Goal: Communication & Community: Answer question/provide support

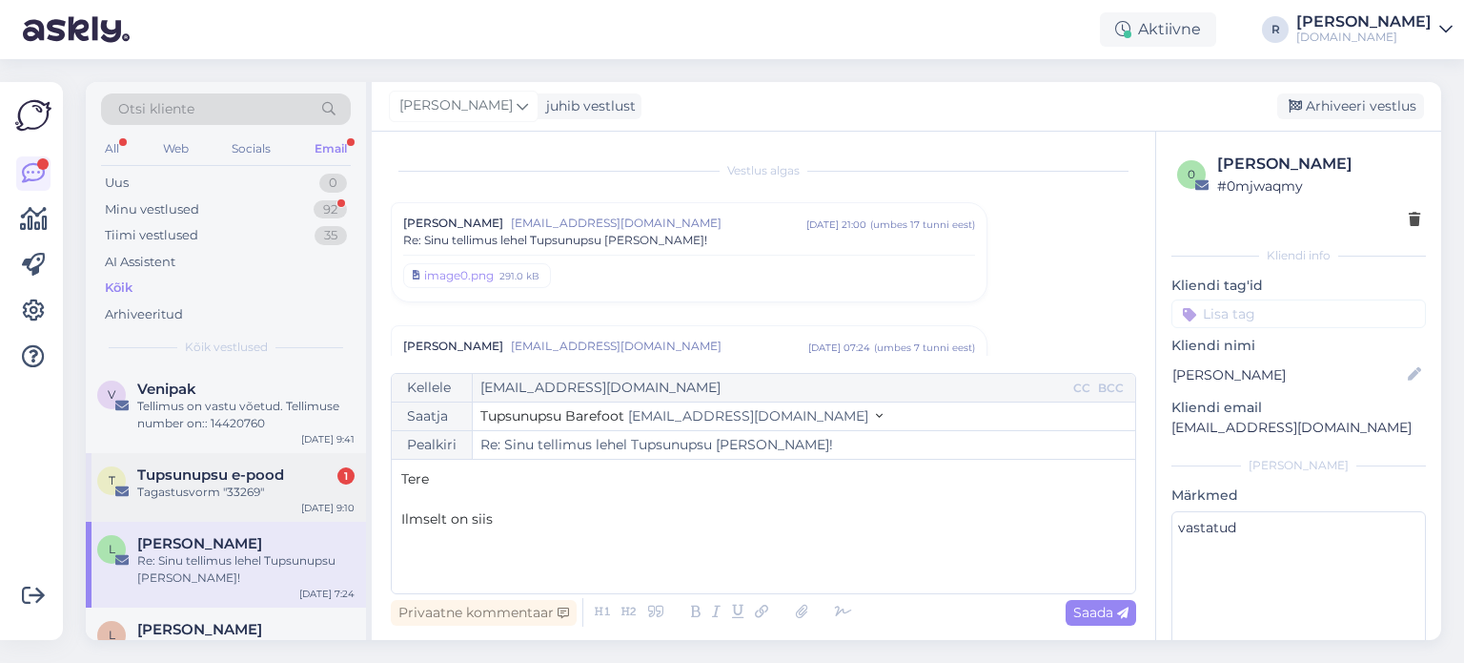
scroll to position [173, 0]
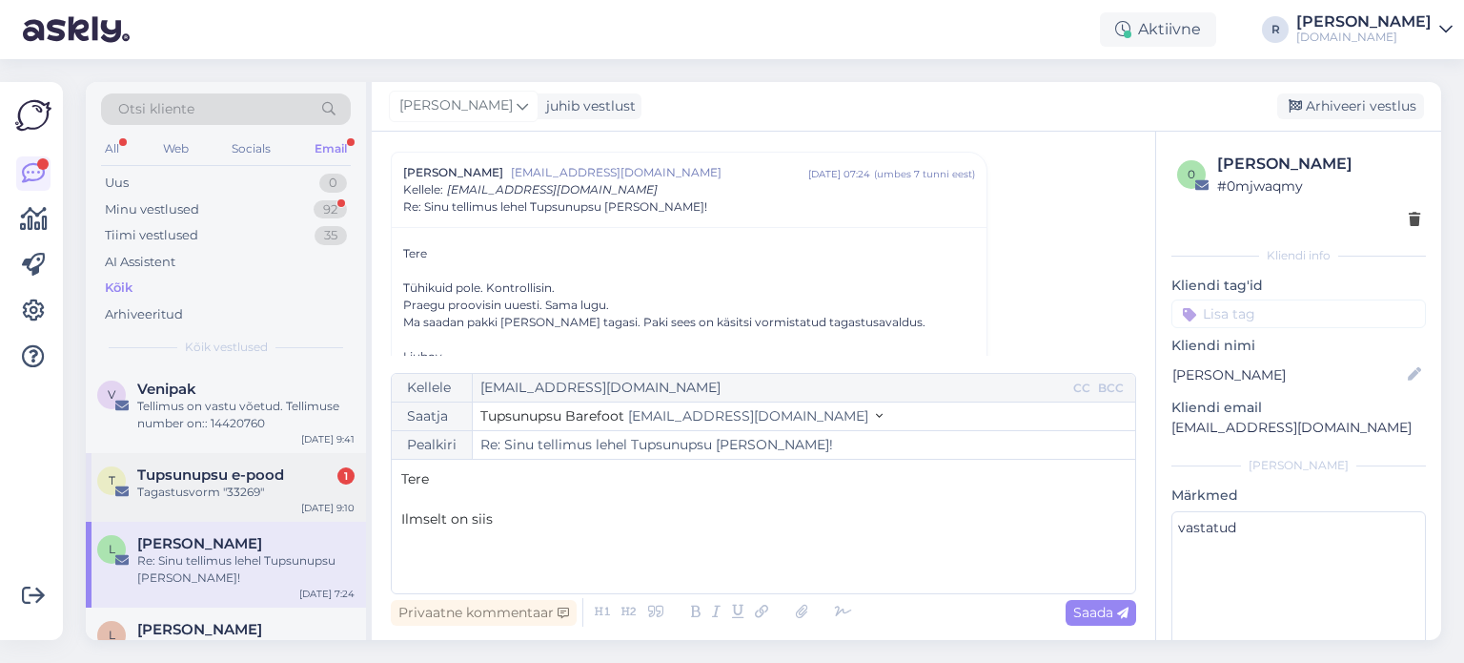
click at [226, 479] on span "Tupsunupsu e-pood" at bounding box center [210, 474] width 147 height 17
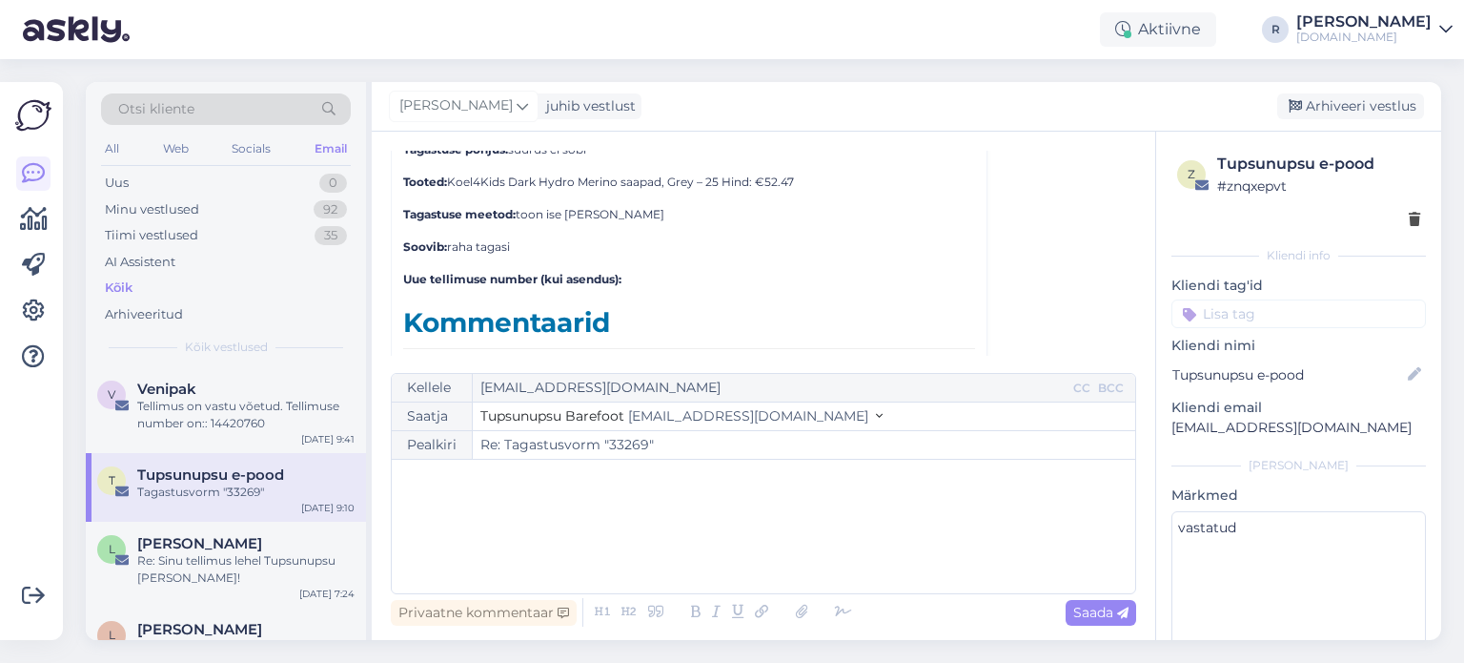
scroll to position [8646, 0]
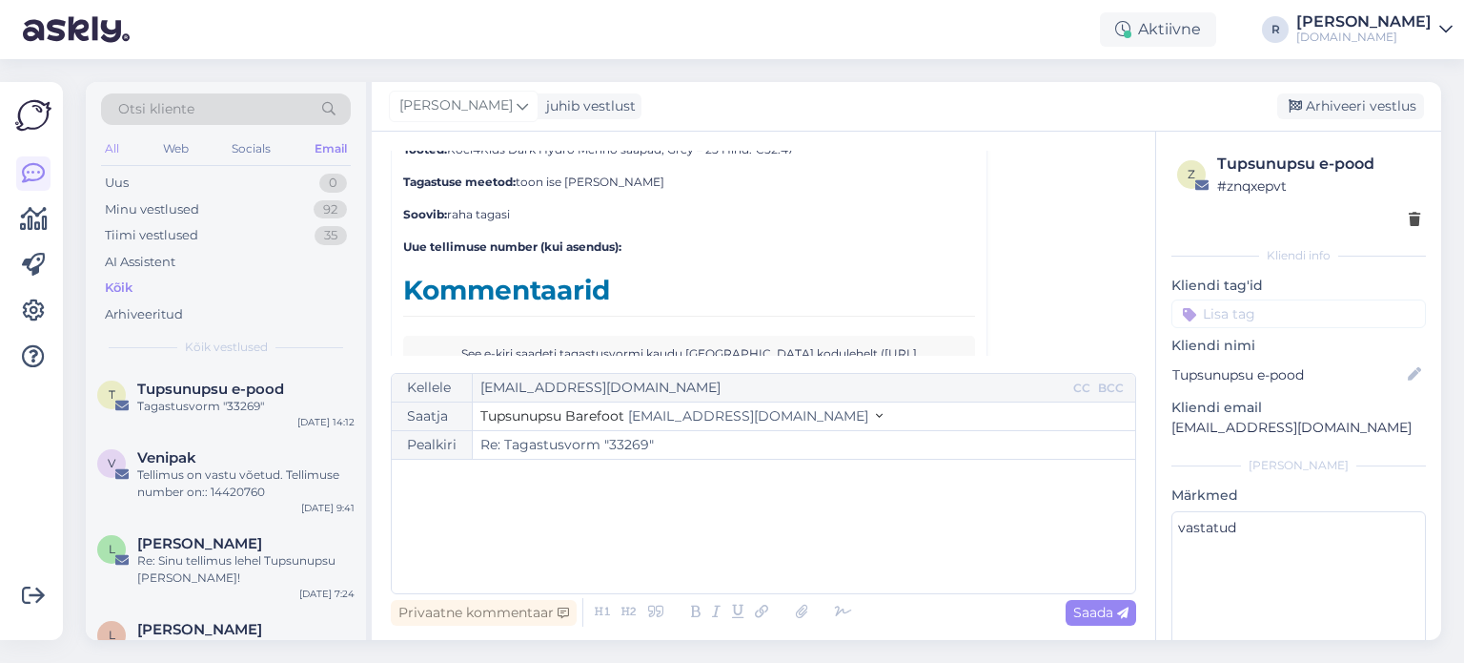
click at [121, 151] on div "All" at bounding box center [112, 148] width 22 height 25
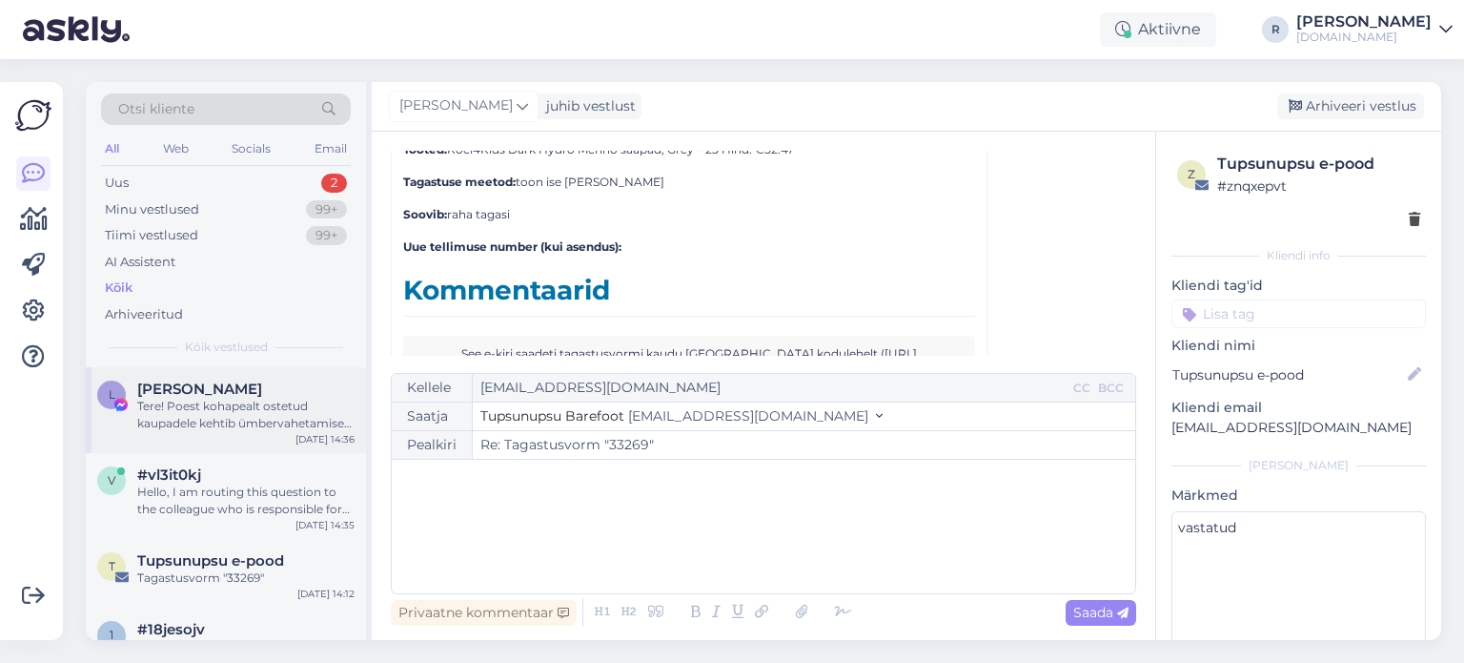
click at [190, 407] on div "Tere! Poest kohapealt ostetud kaupadele kehtib ümbervahetamise õigus, kuid taga…" at bounding box center [245, 415] width 217 height 34
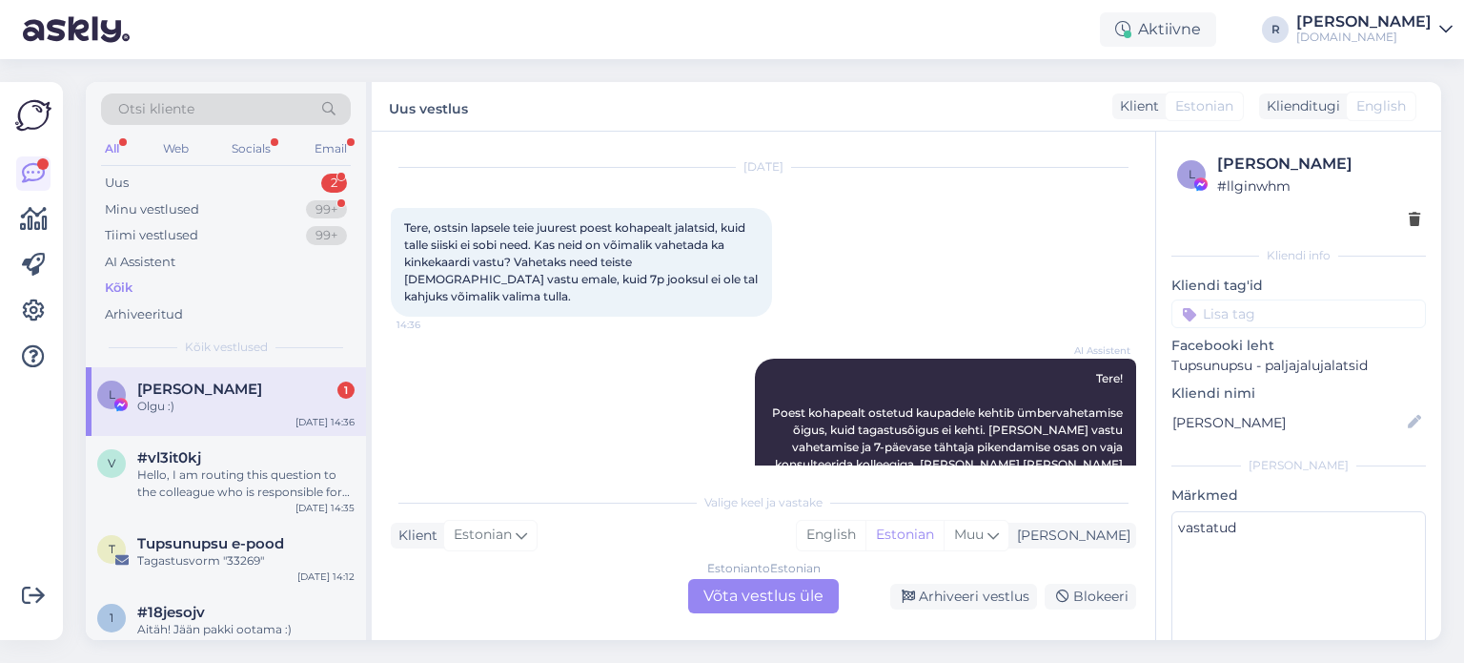
scroll to position [0, 0]
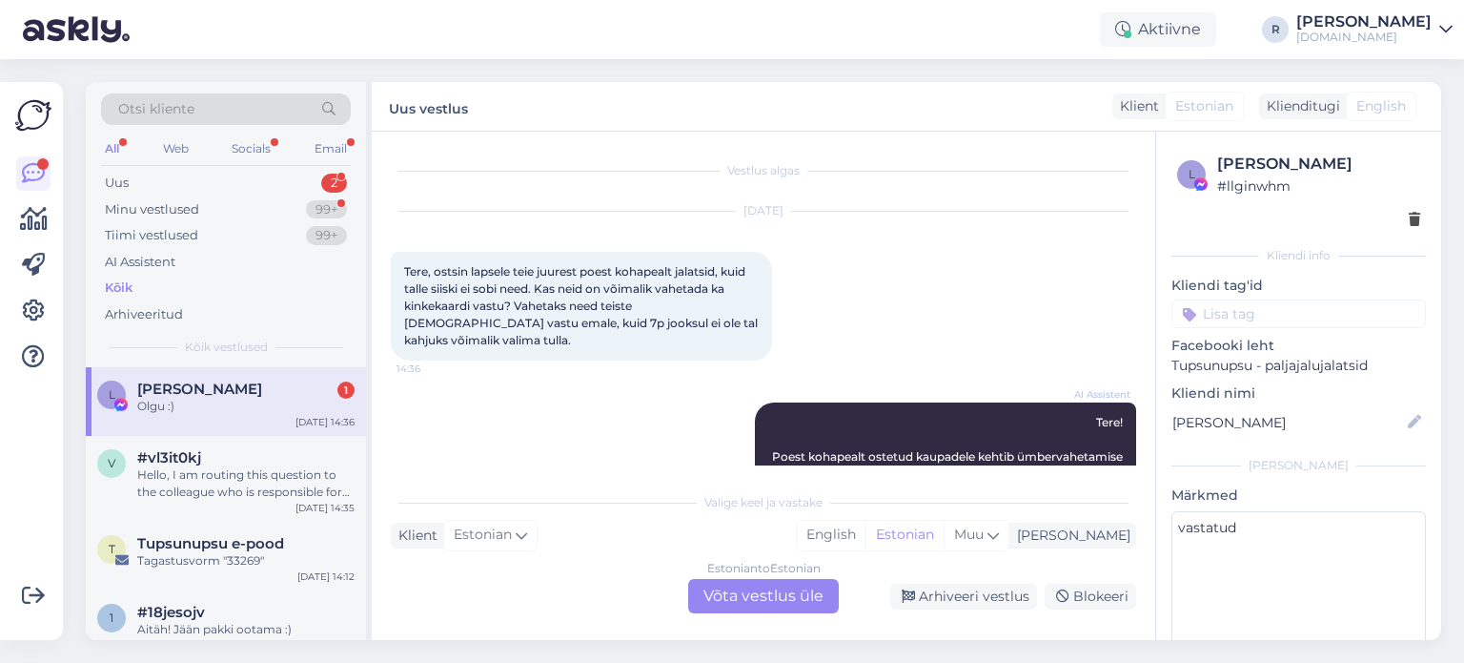
click at [774, 597] on div "Estonian to Estonian Võta vestlus üle" at bounding box center [763, 596] width 151 height 34
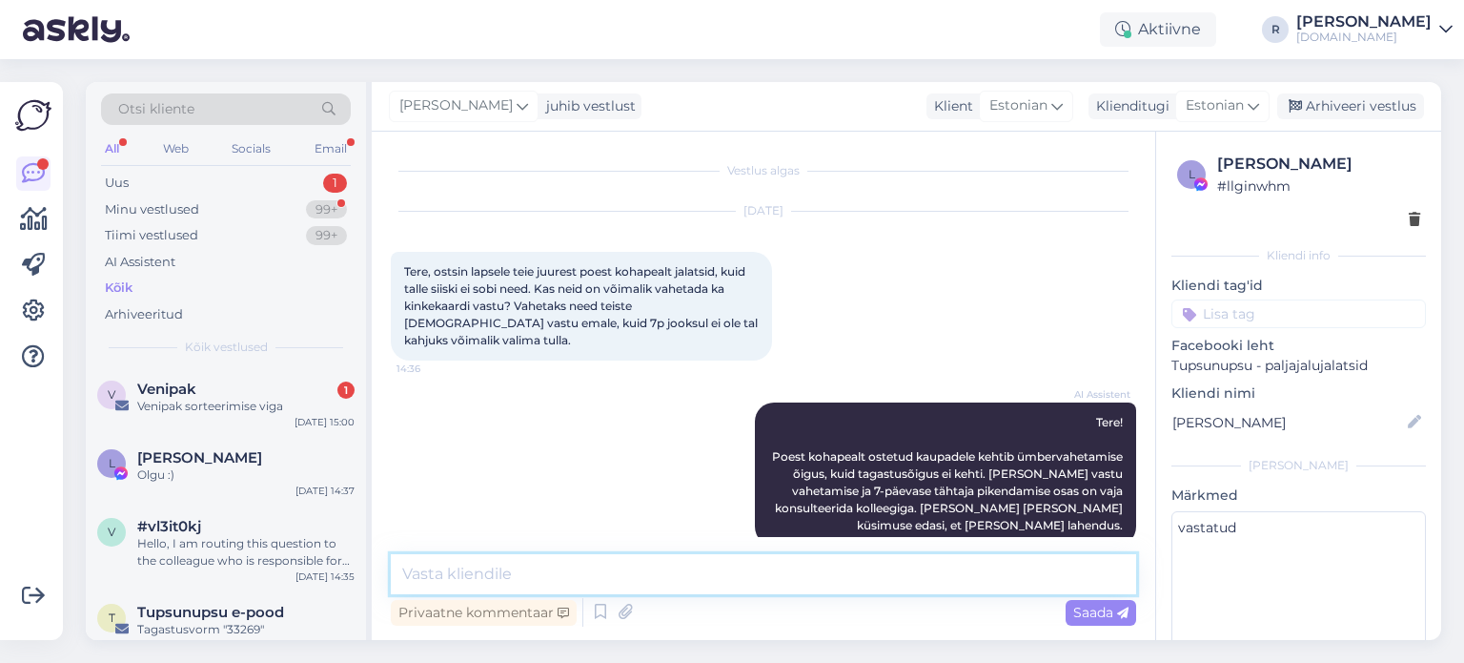
click at [565, 564] on textarea at bounding box center [763, 574] width 745 height 40
type textarea "Tere! [PERSON_NAME] emaga saaksite tulla?"
click at [1110, 609] on span "Saada" at bounding box center [1100, 611] width 55 height 17
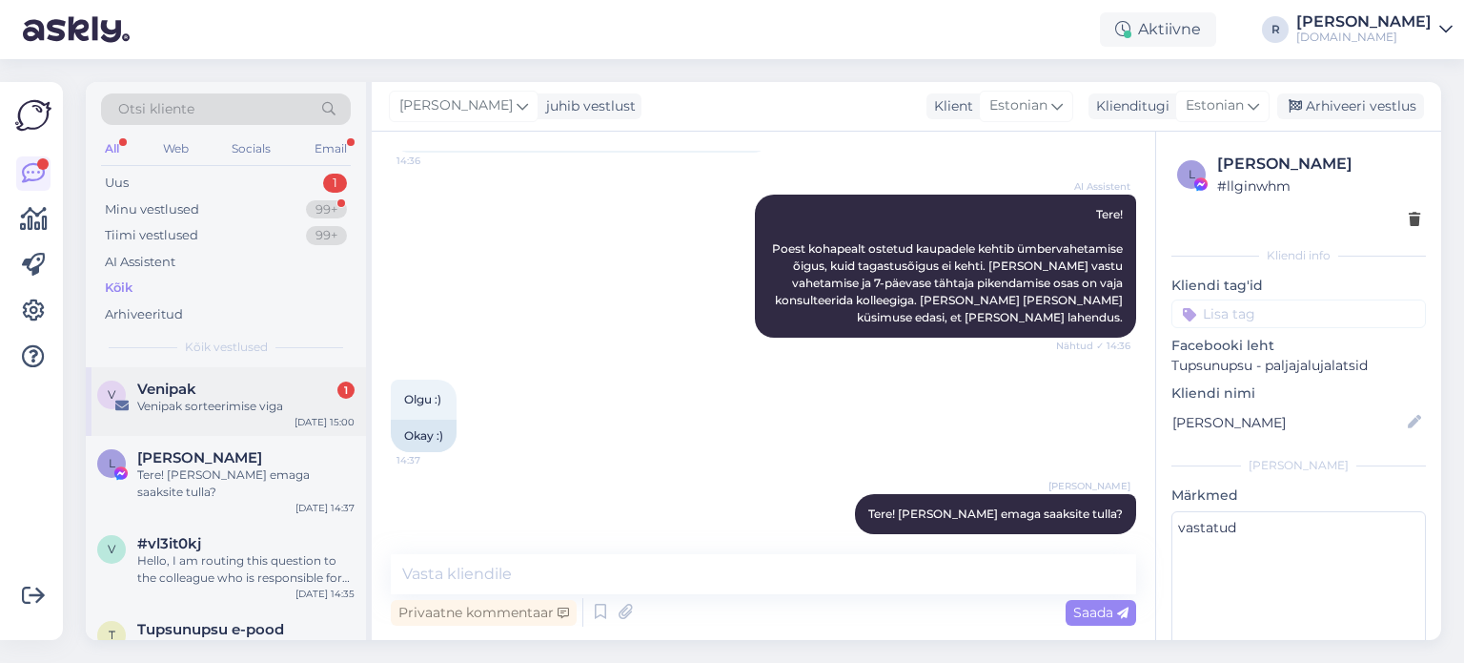
click at [238, 398] on div "Venipak sorteerimise viga" at bounding box center [245, 406] width 217 height 17
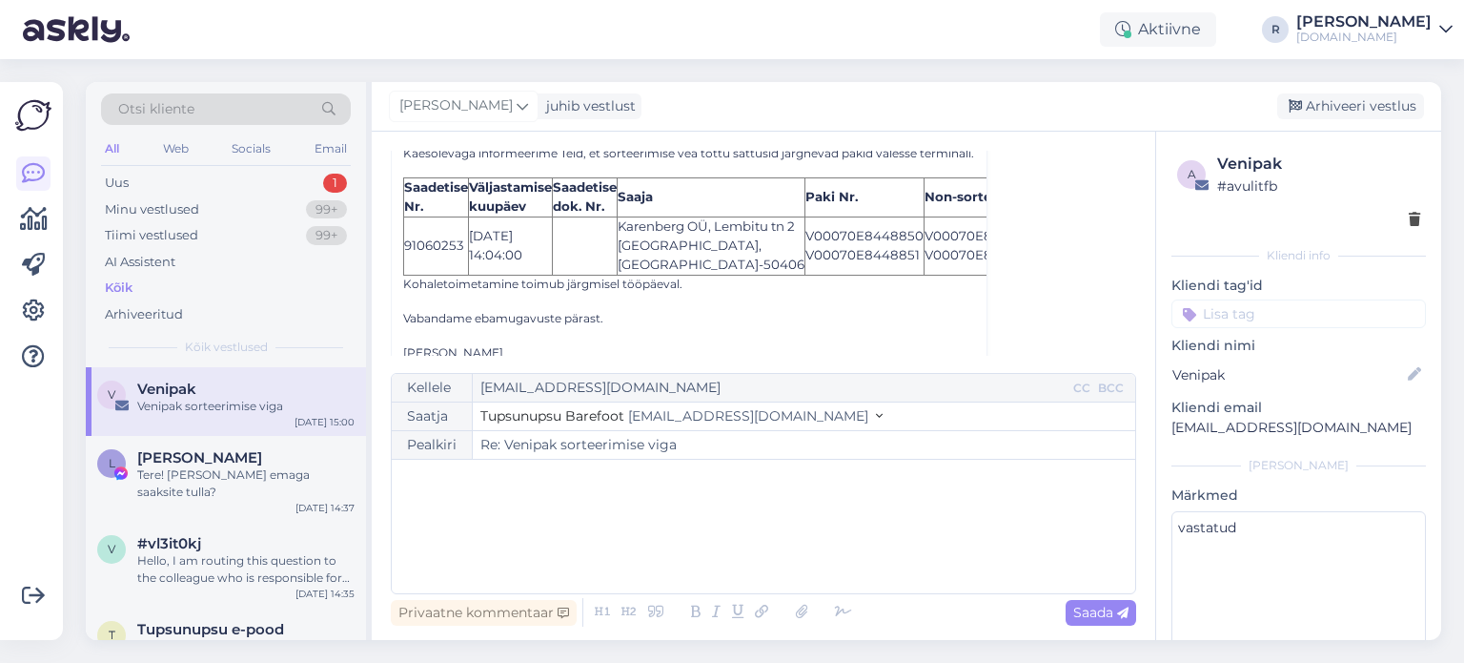
scroll to position [7199, 0]
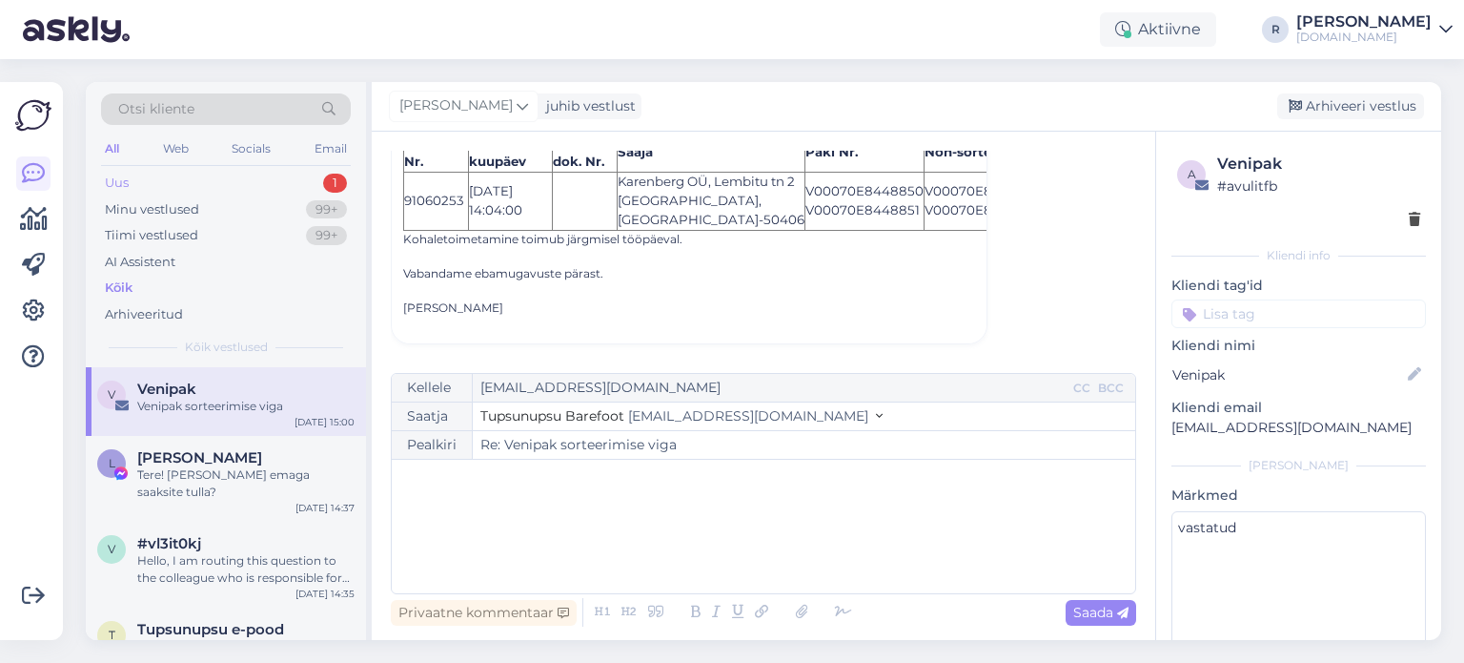
click at [166, 174] on div "Uus 1" at bounding box center [226, 183] width 250 height 27
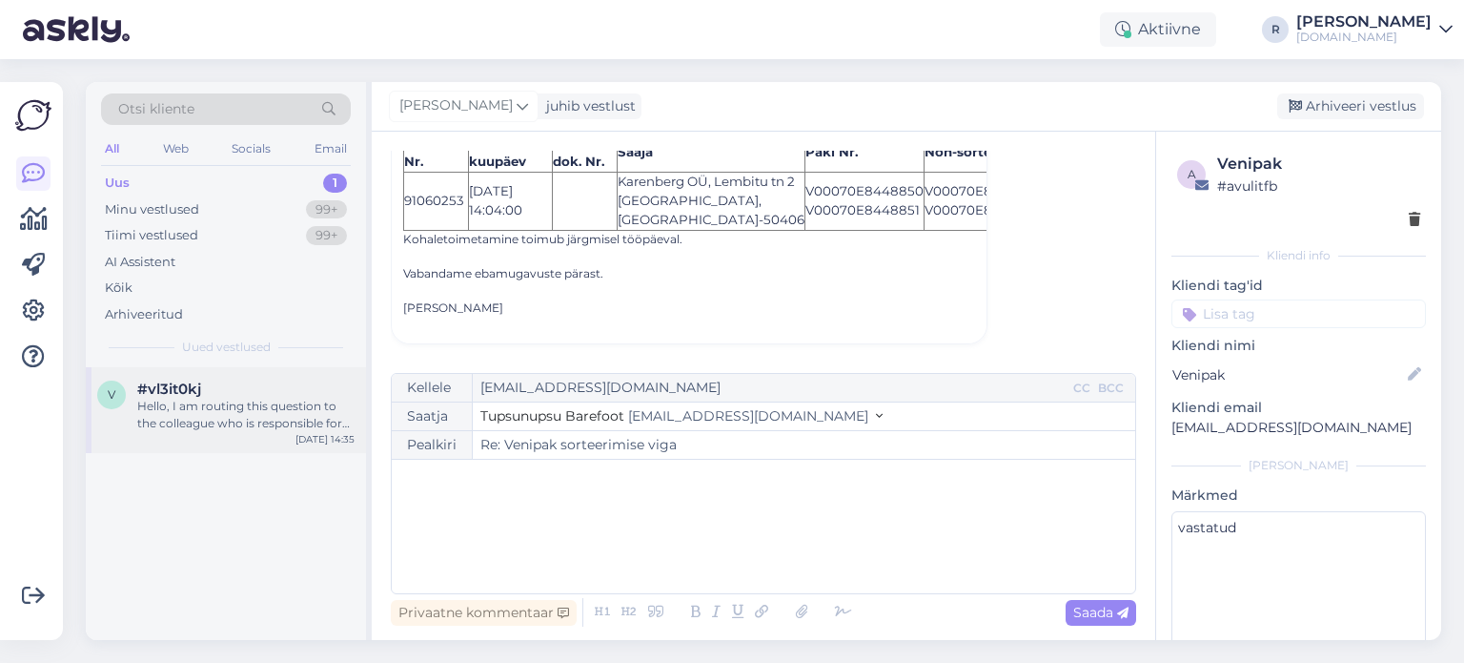
click at [223, 419] on div "Hello, I am routing this question to the colleague who is responsible for this …" at bounding box center [245, 415] width 217 height 34
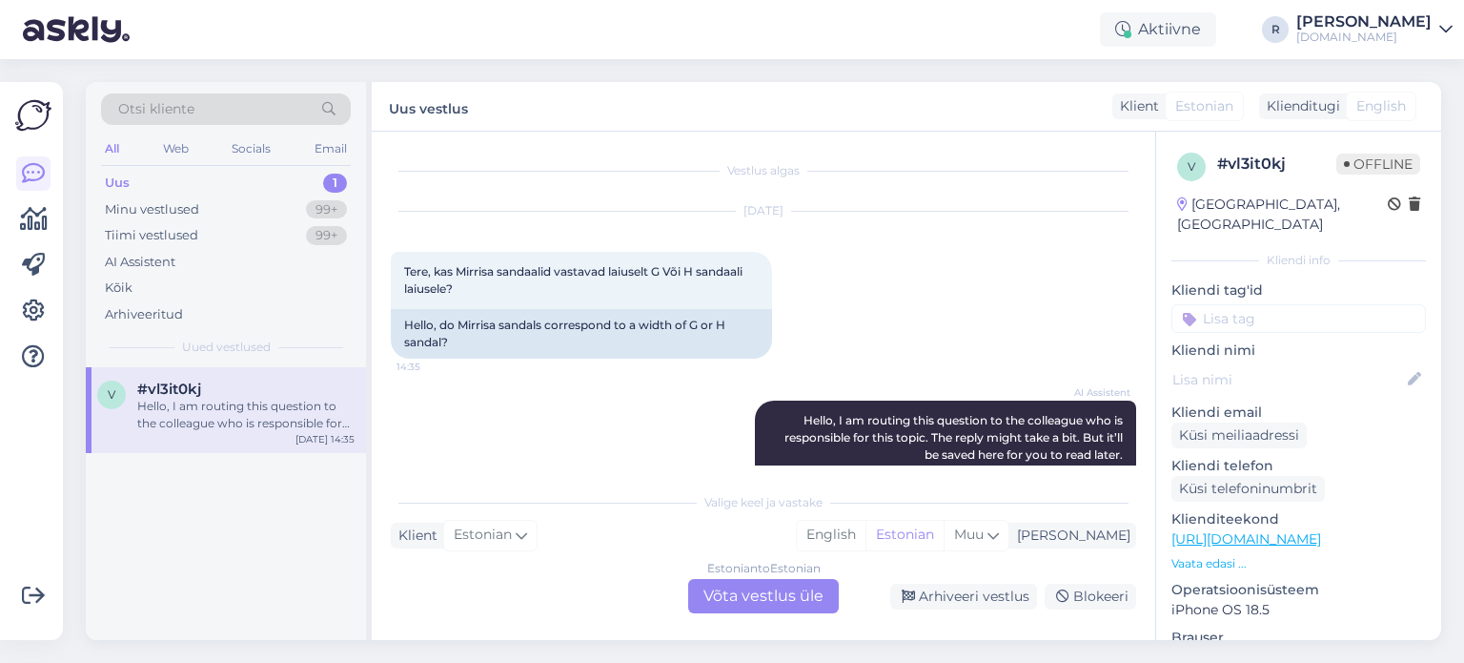
scroll to position [96, 0]
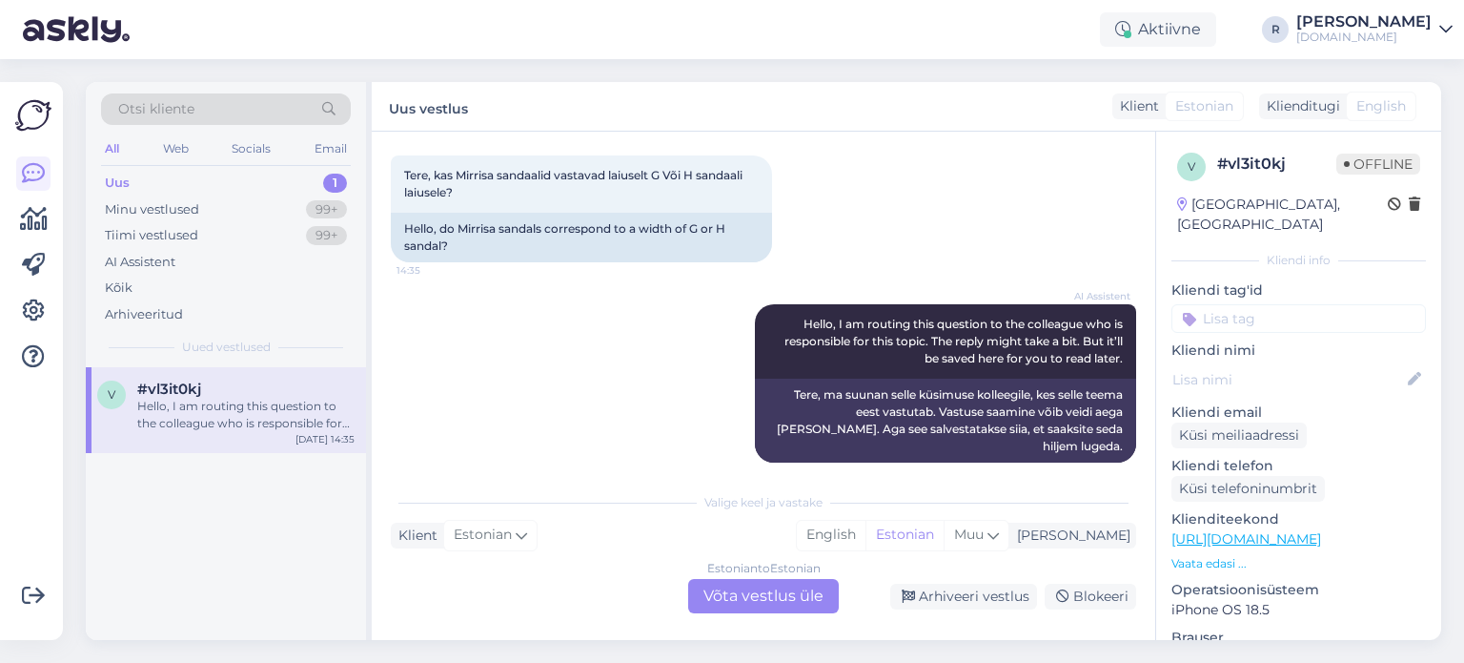
click at [759, 598] on div "Estonian to Estonian Võta vestlus üle" at bounding box center [763, 596] width 151 height 34
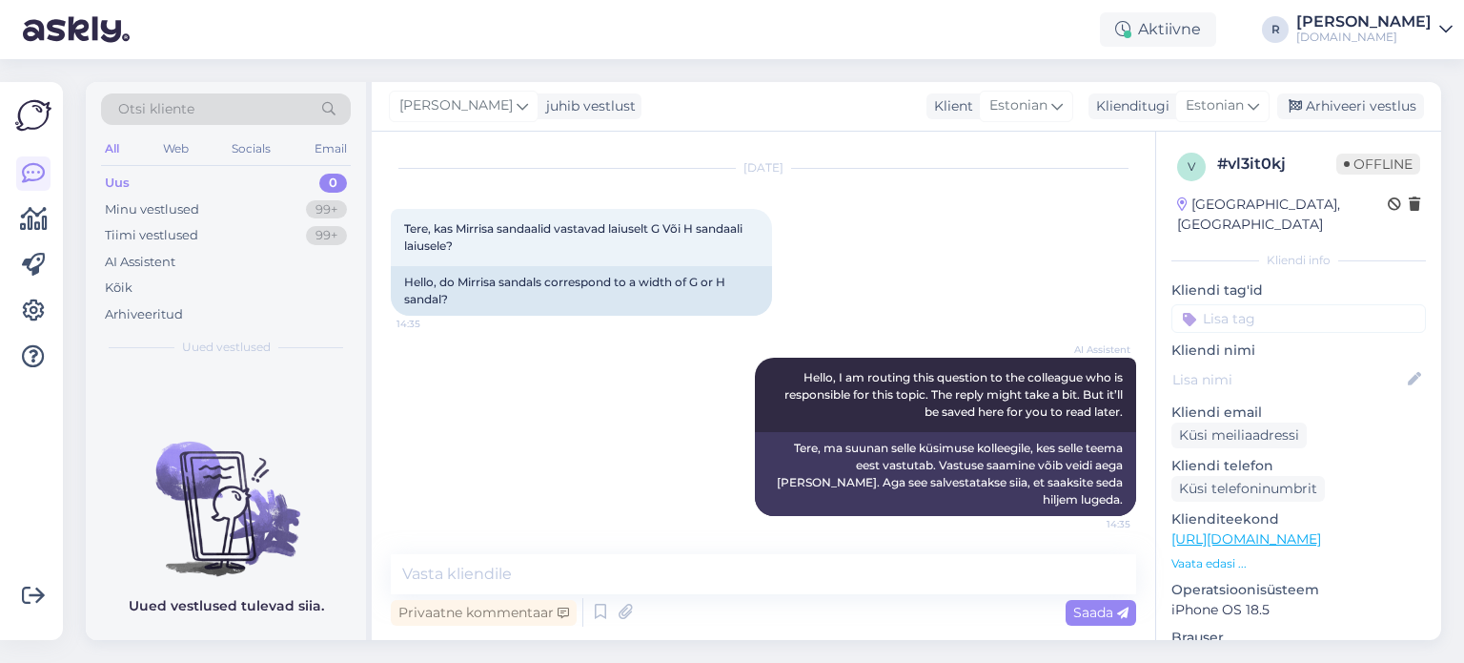
scroll to position [25, 0]
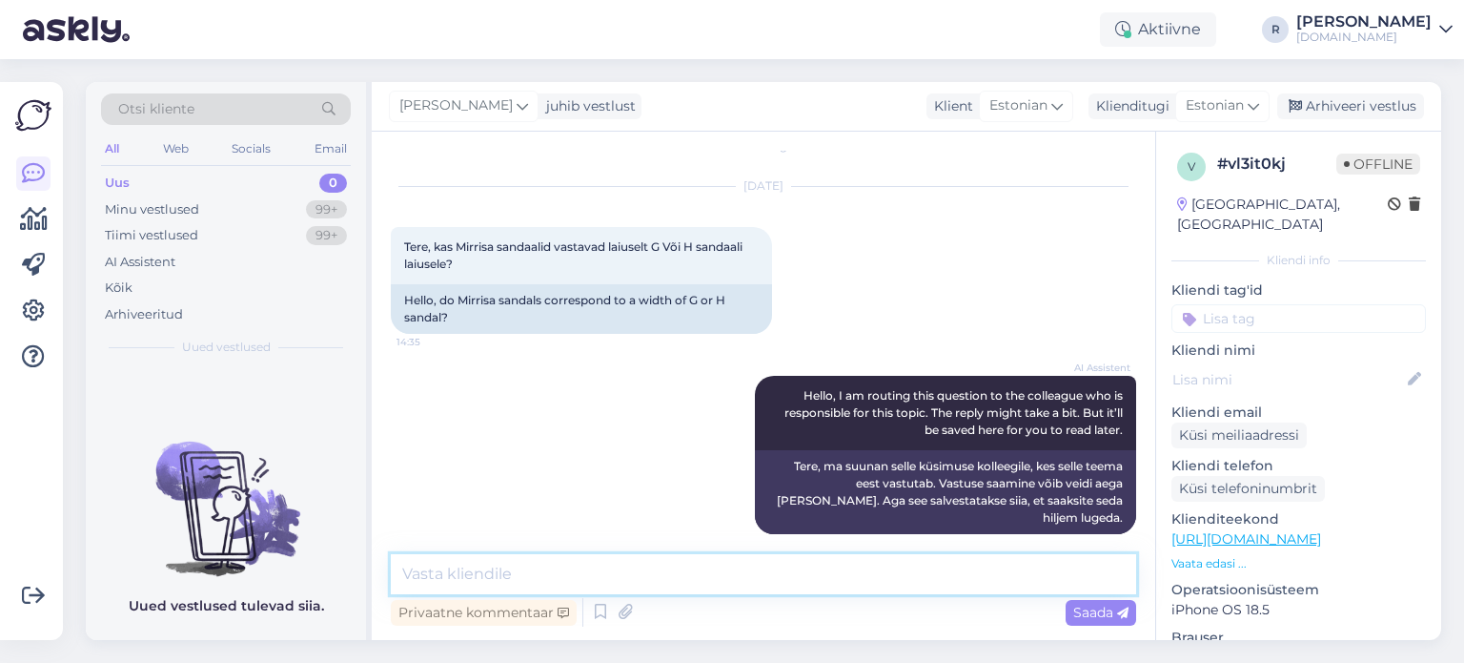
click at [541, 575] on textarea at bounding box center [763, 574] width 745 height 40
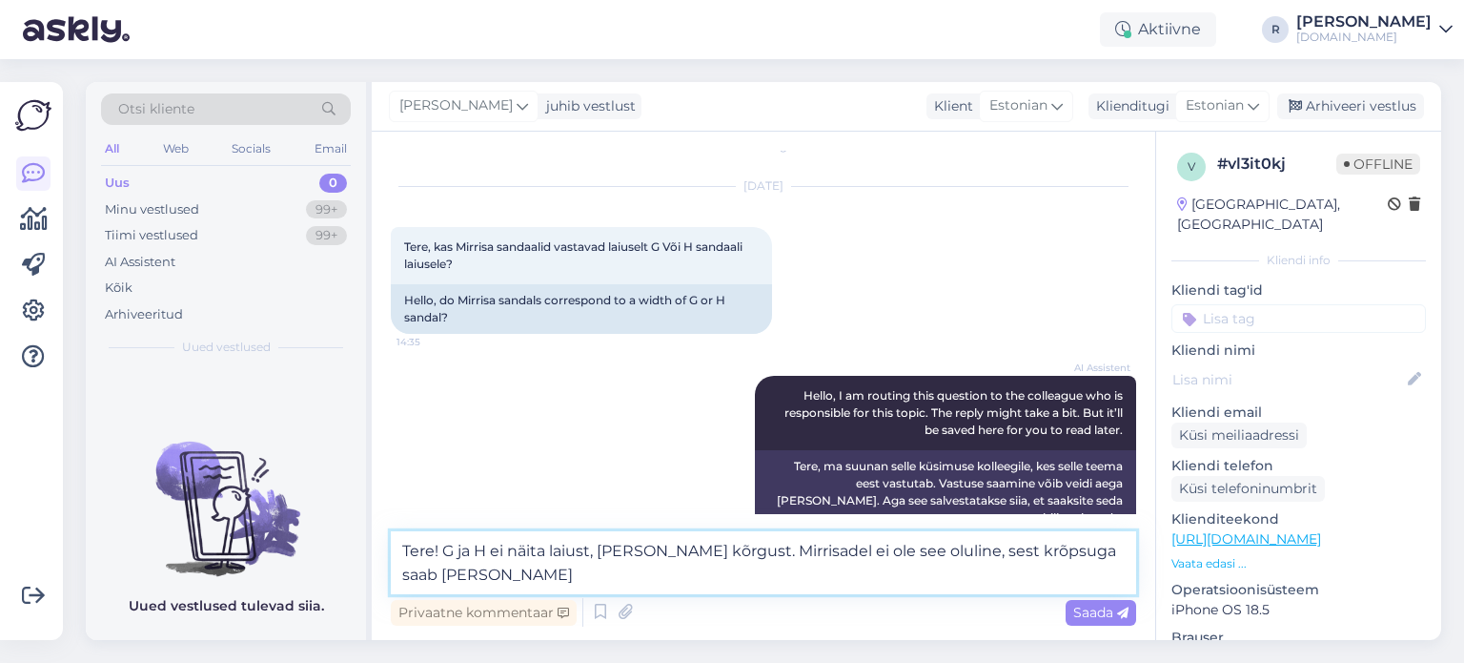
scroll to position [48, 0]
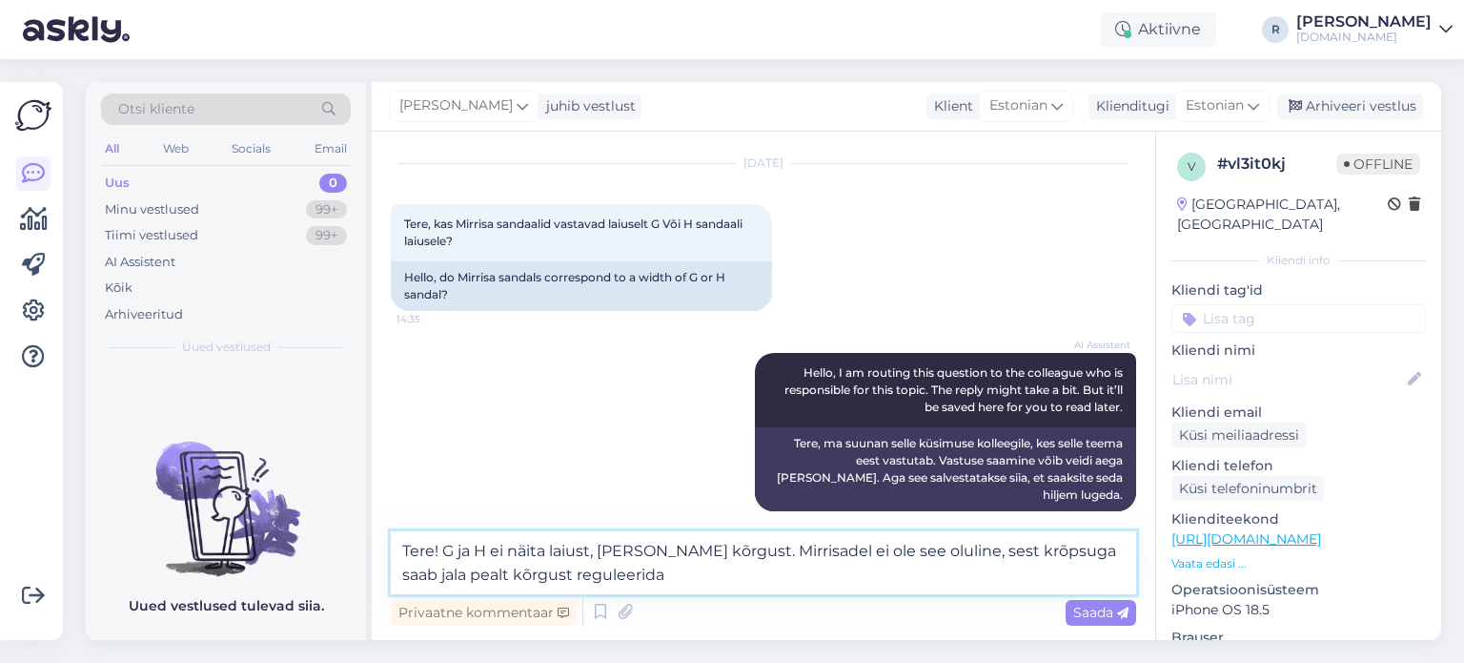
type textarea "Tere! G ja H ei näita laiust, [PERSON_NAME] kõrgust. Mirrisadel ei ole see olul…"
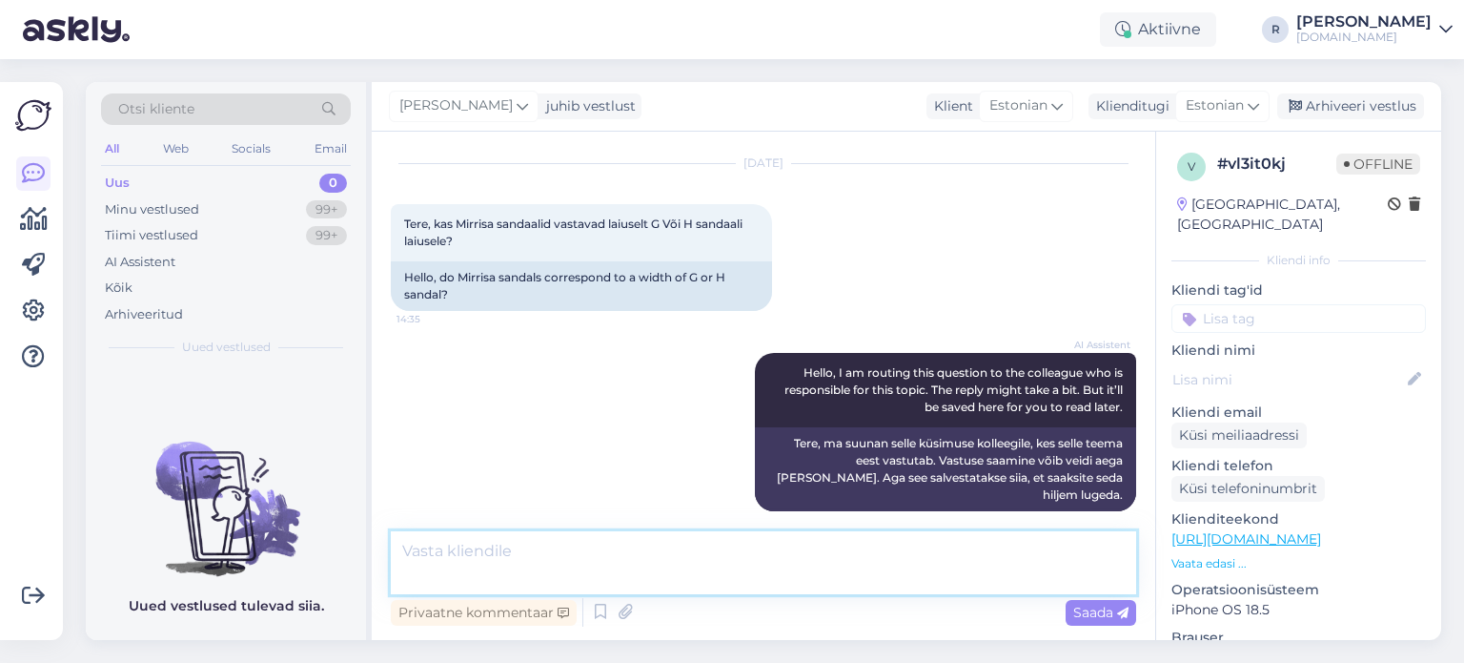
scroll to position [124, 0]
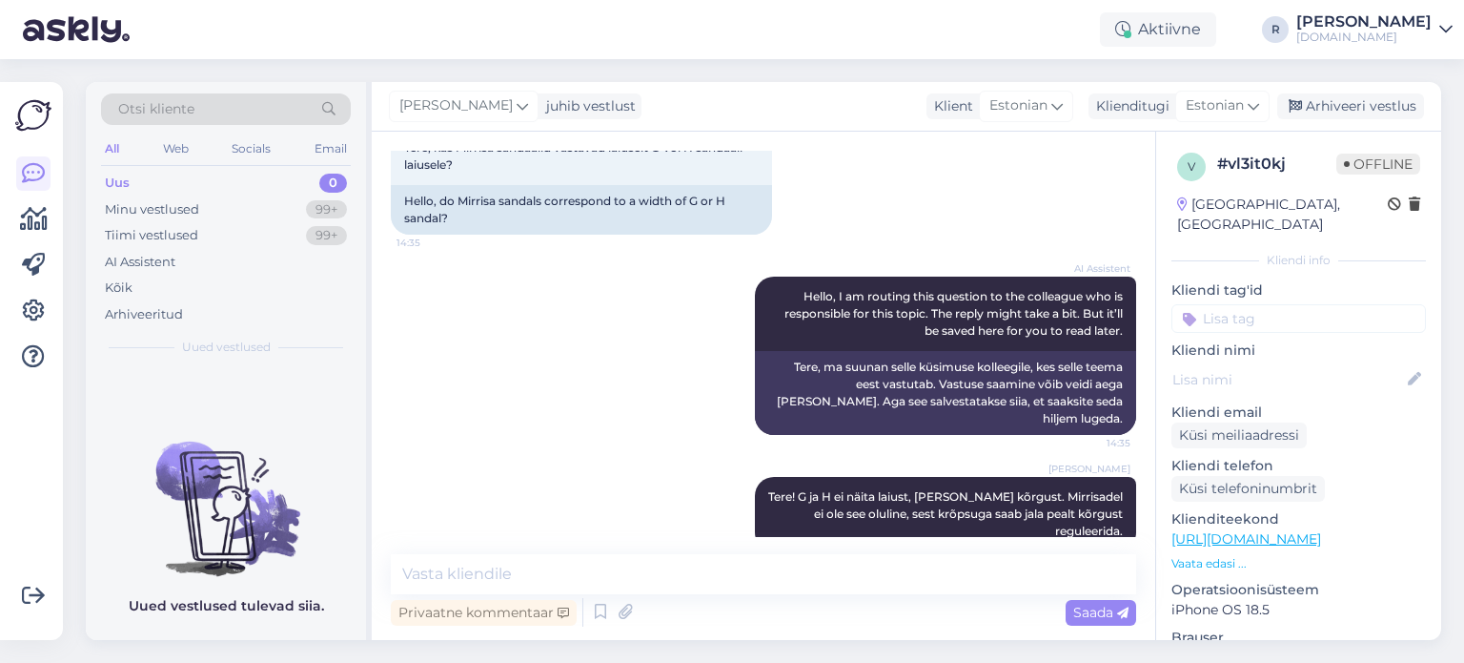
click at [1349, 304] on input at bounding box center [1299, 318] width 255 height 29
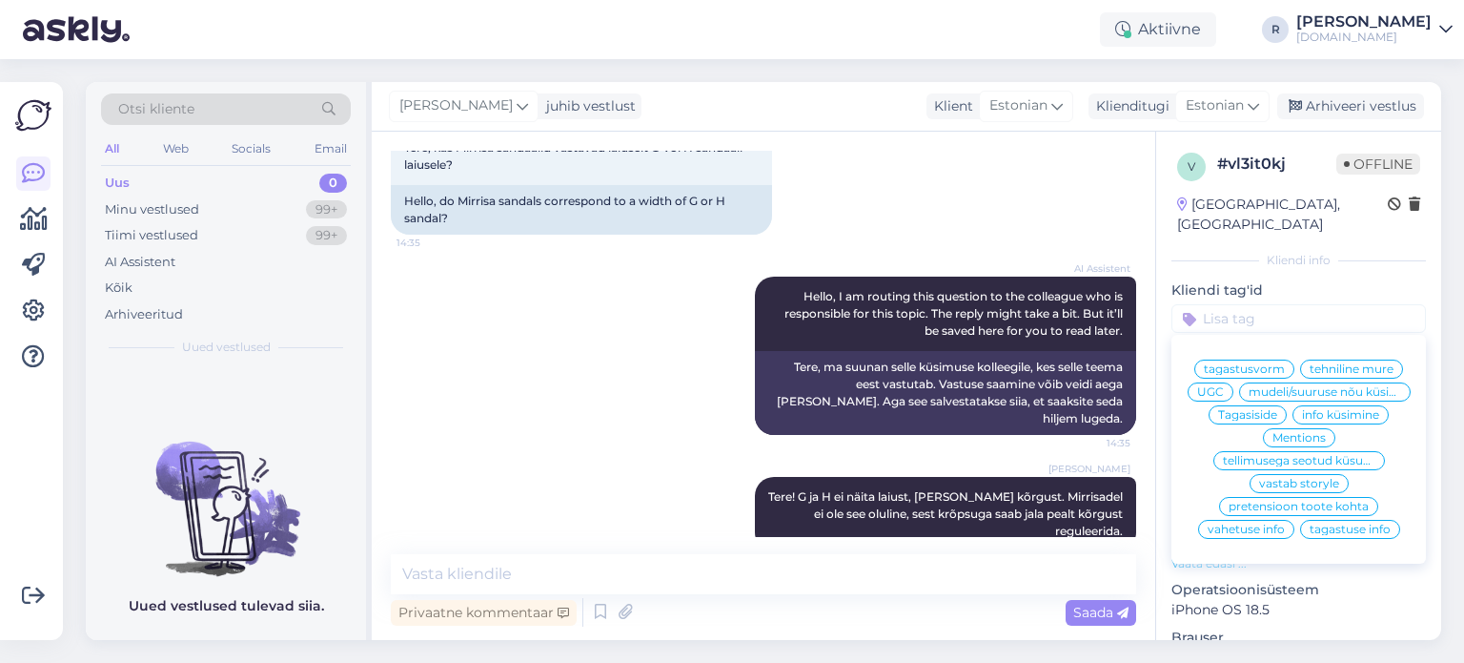
click at [1342, 419] on span "info küsimine" at bounding box center [1340, 414] width 77 height 11
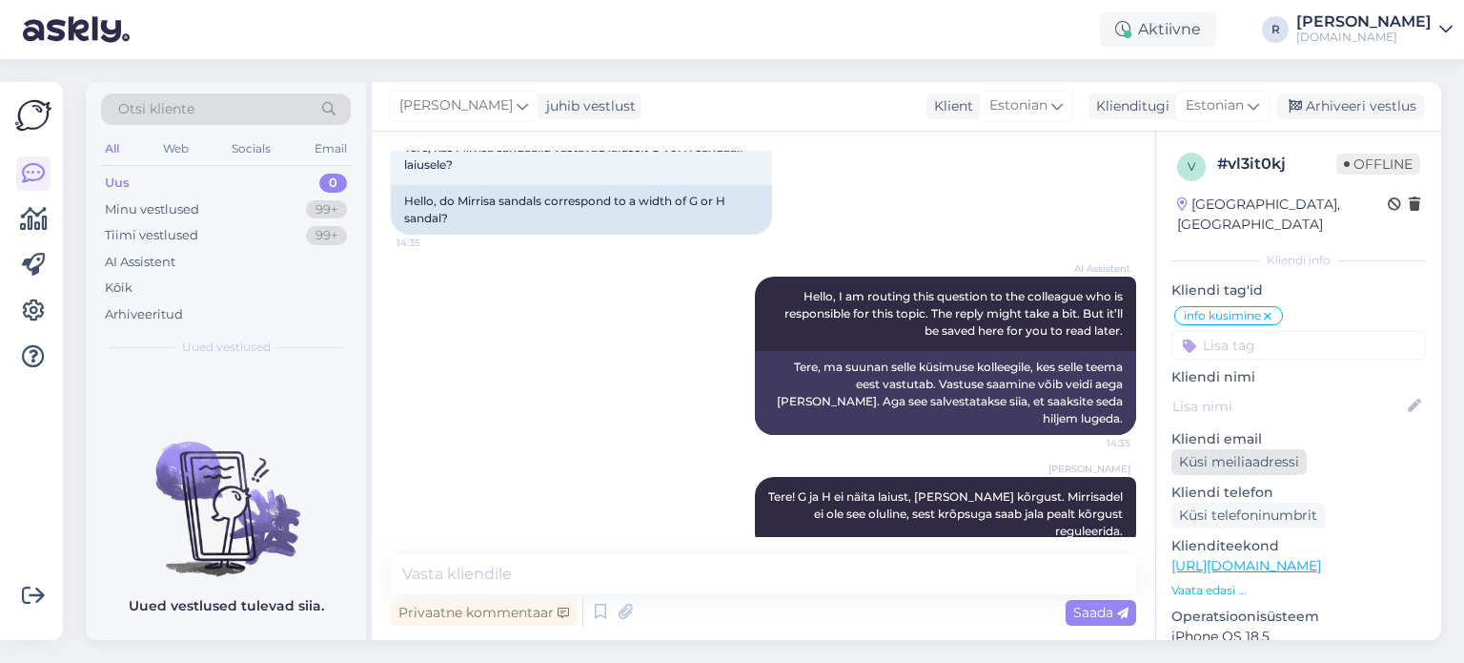
click at [1248, 449] on div "Küsi meiliaadressi" at bounding box center [1239, 462] width 135 height 26
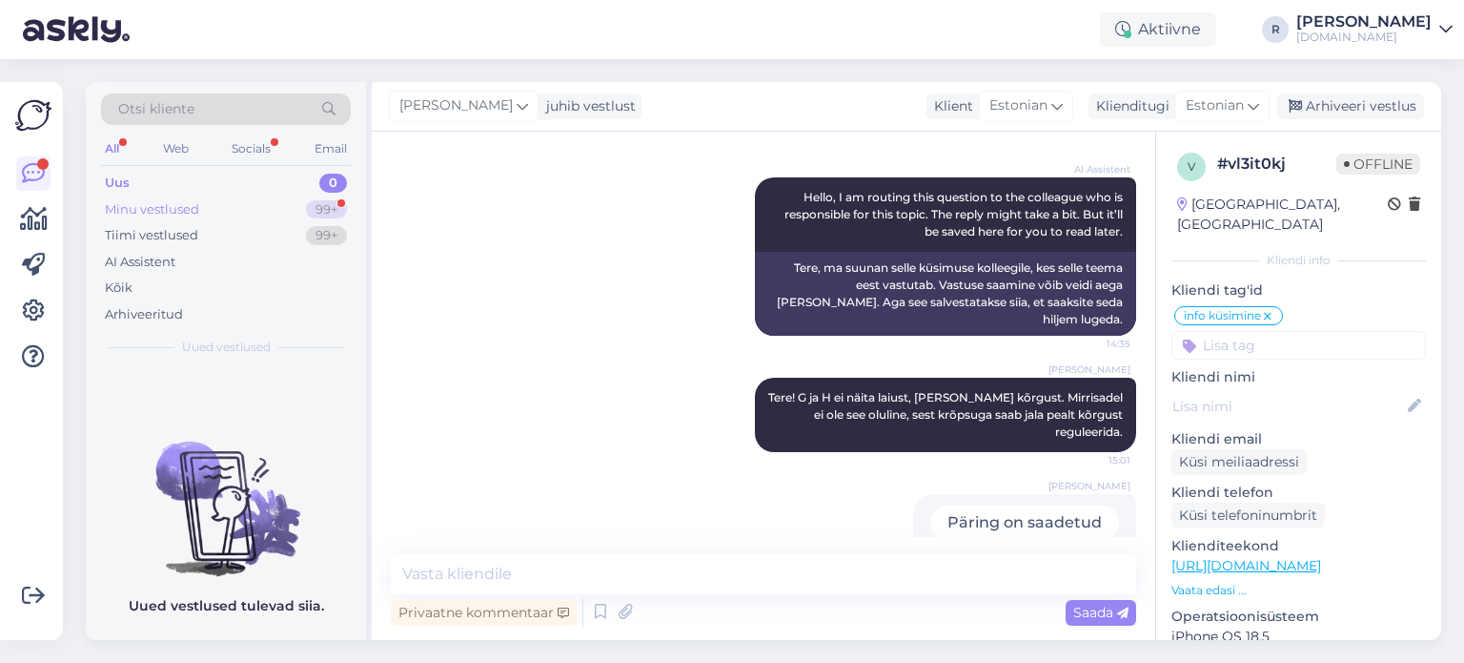
click at [263, 202] on div "Minu vestlused 99+" at bounding box center [226, 209] width 250 height 27
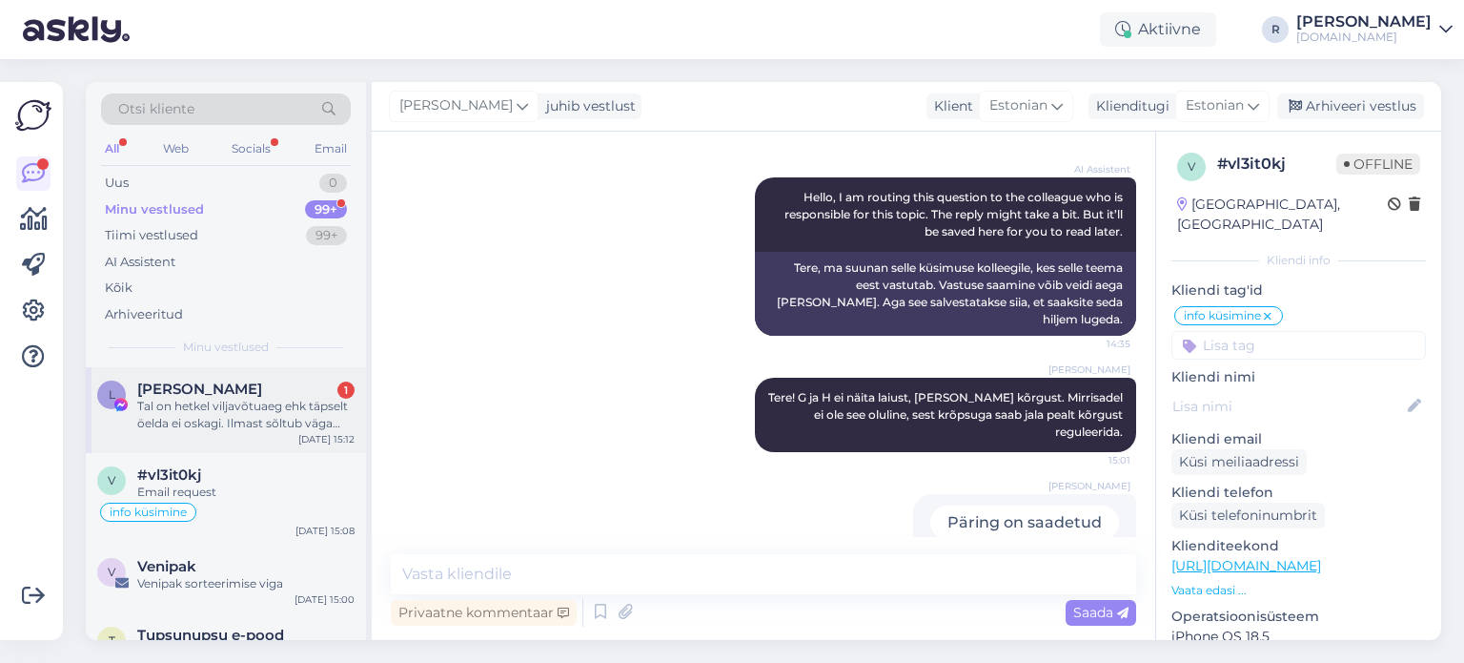
click at [212, 402] on div "Tal on hetkel viljavõtuaeg ehk täpselt öelda ei oskagi. Ilmast sõltub väga palj…" at bounding box center [245, 415] width 217 height 34
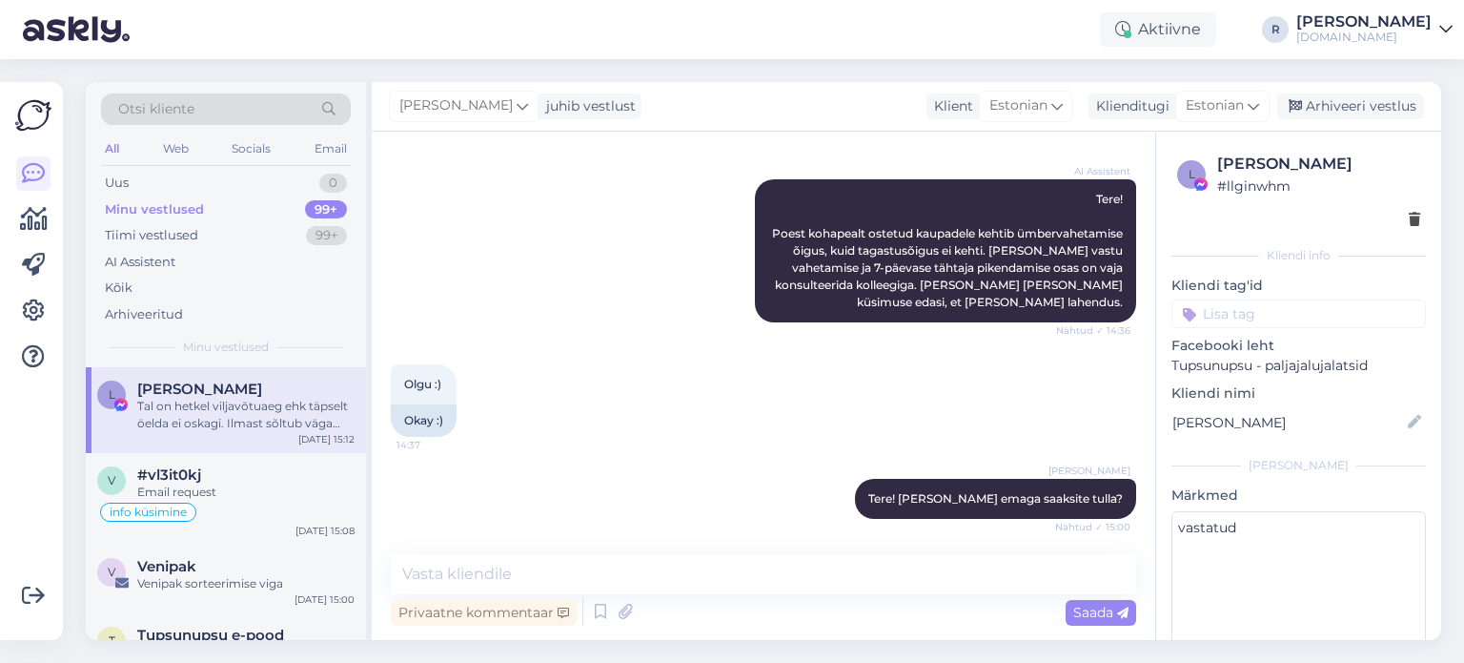
scroll to position [324, 0]
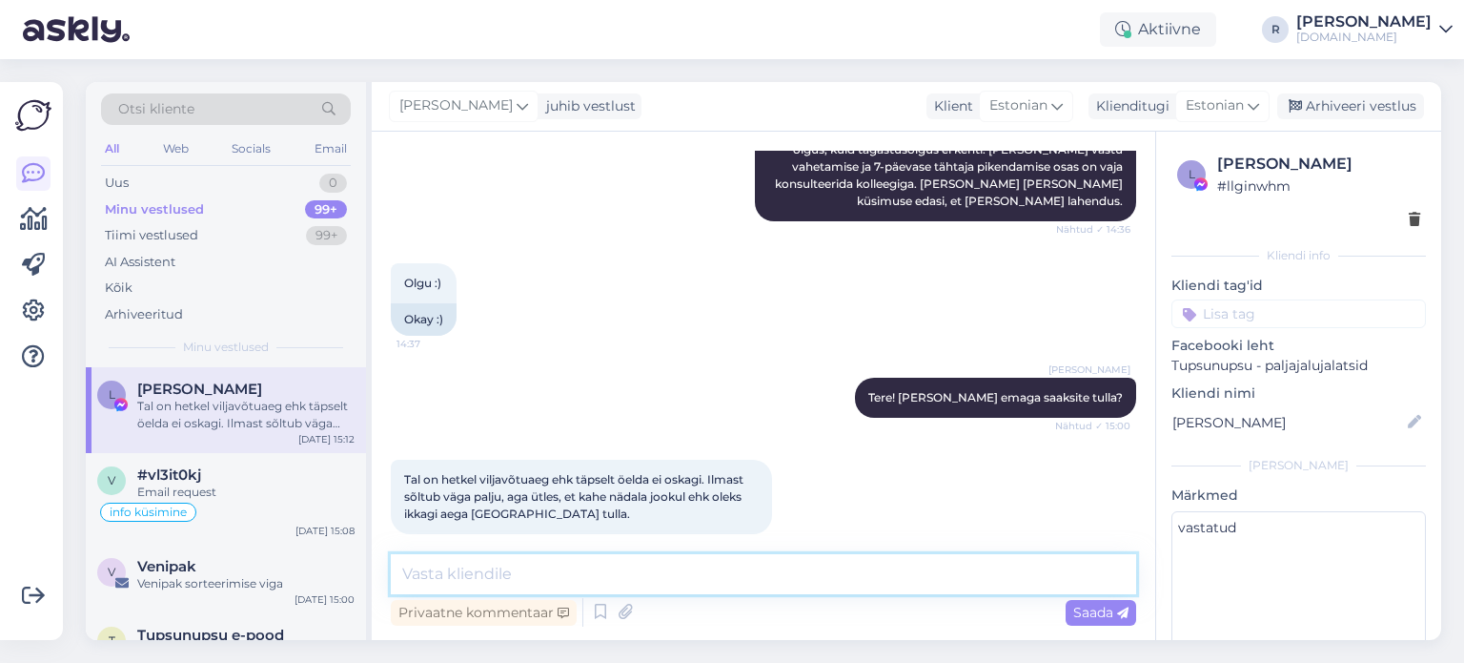
click at [488, 576] on textarea at bounding box center [763, 574] width 745 height 40
click at [480, 579] on textarea at bounding box center [763, 574] width 745 height 40
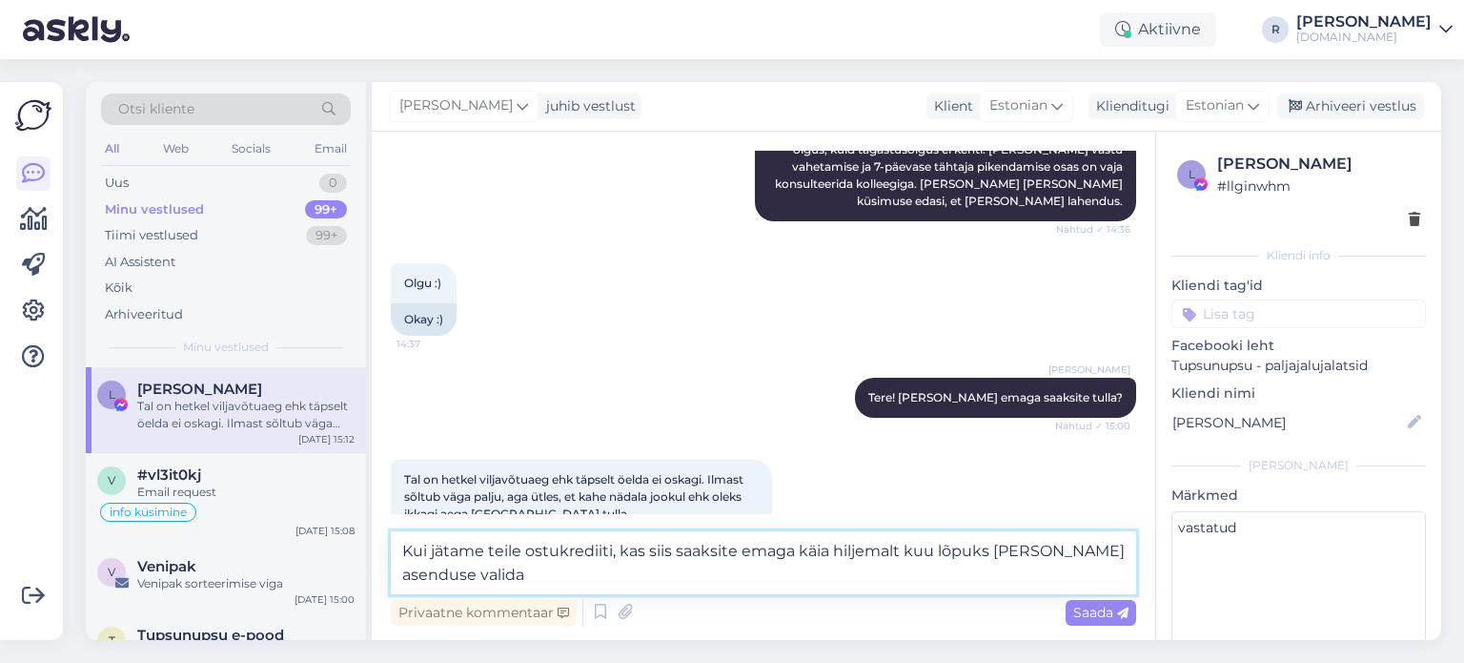
type textarea "Kui jätame teile ostukrediiti, kas siis saaksite emaga käia hiljemalt kuu lõpuk…"
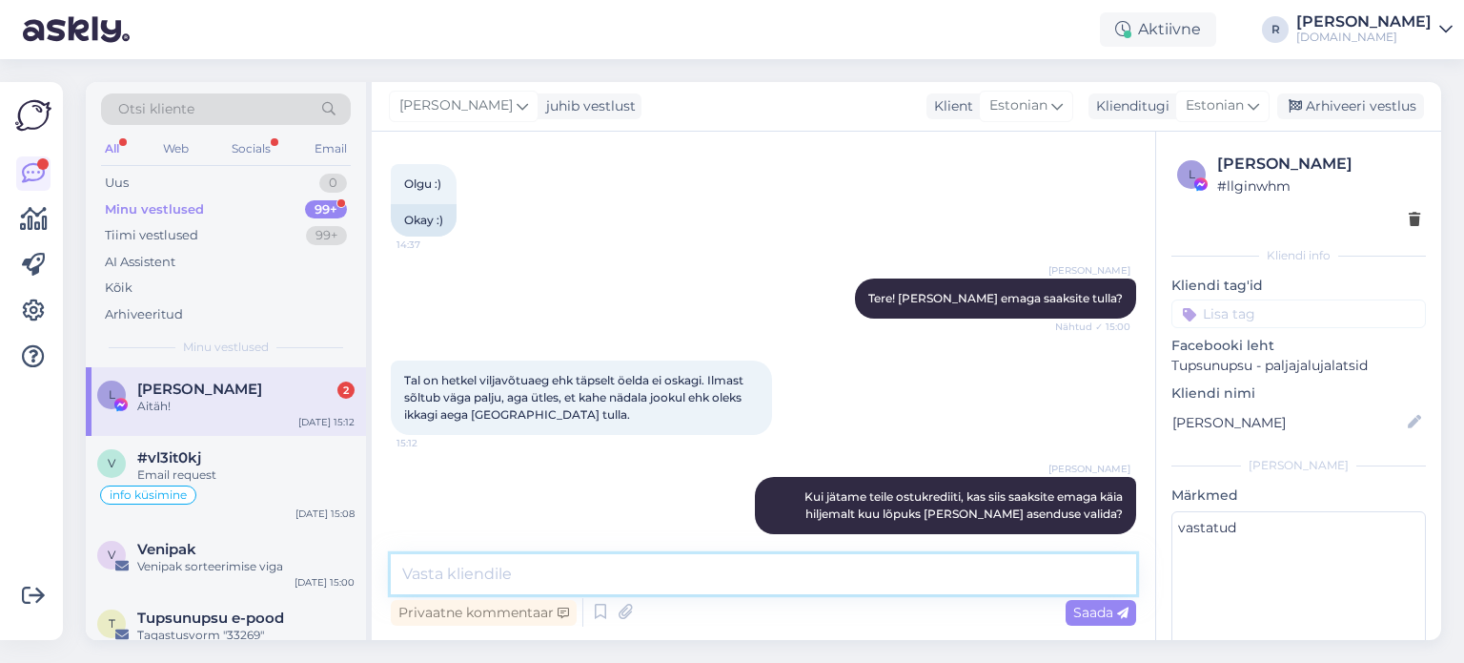
scroll to position [785, 0]
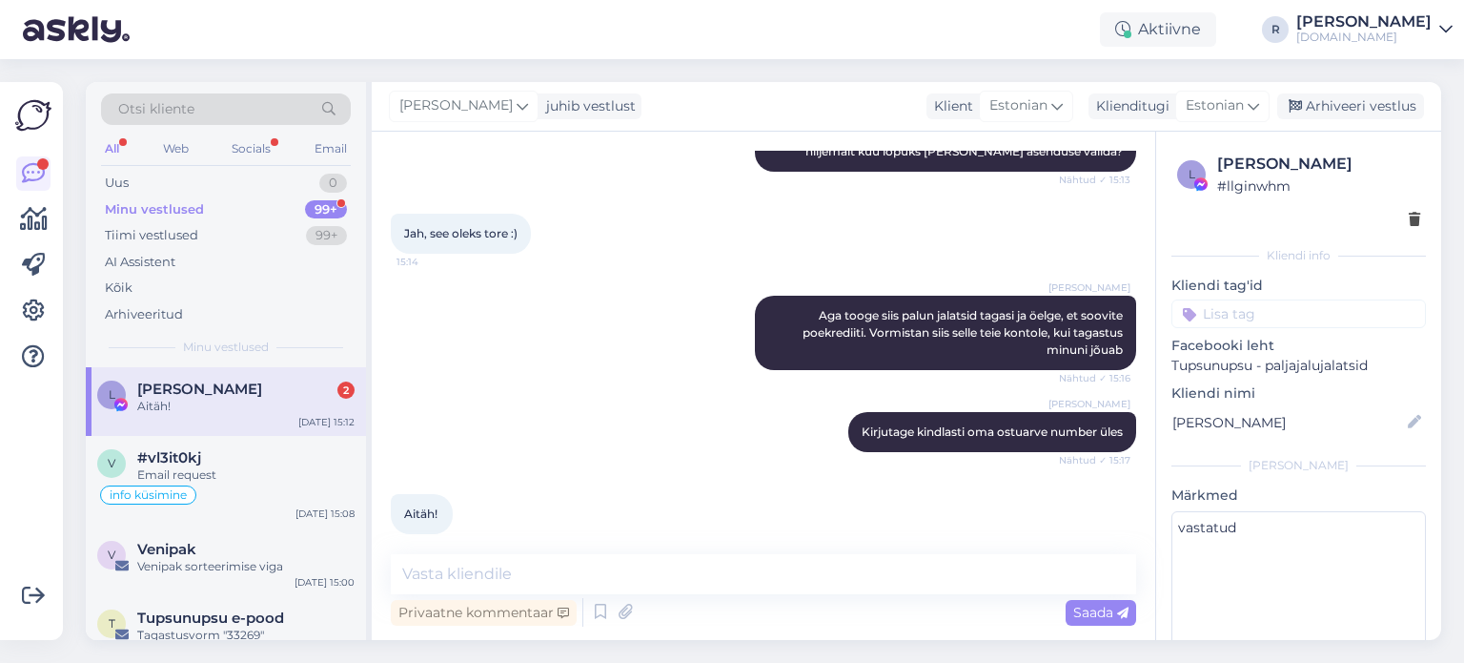
click at [228, 398] on div "Aitäh!" at bounding box center [245, 406] width 217 height 17
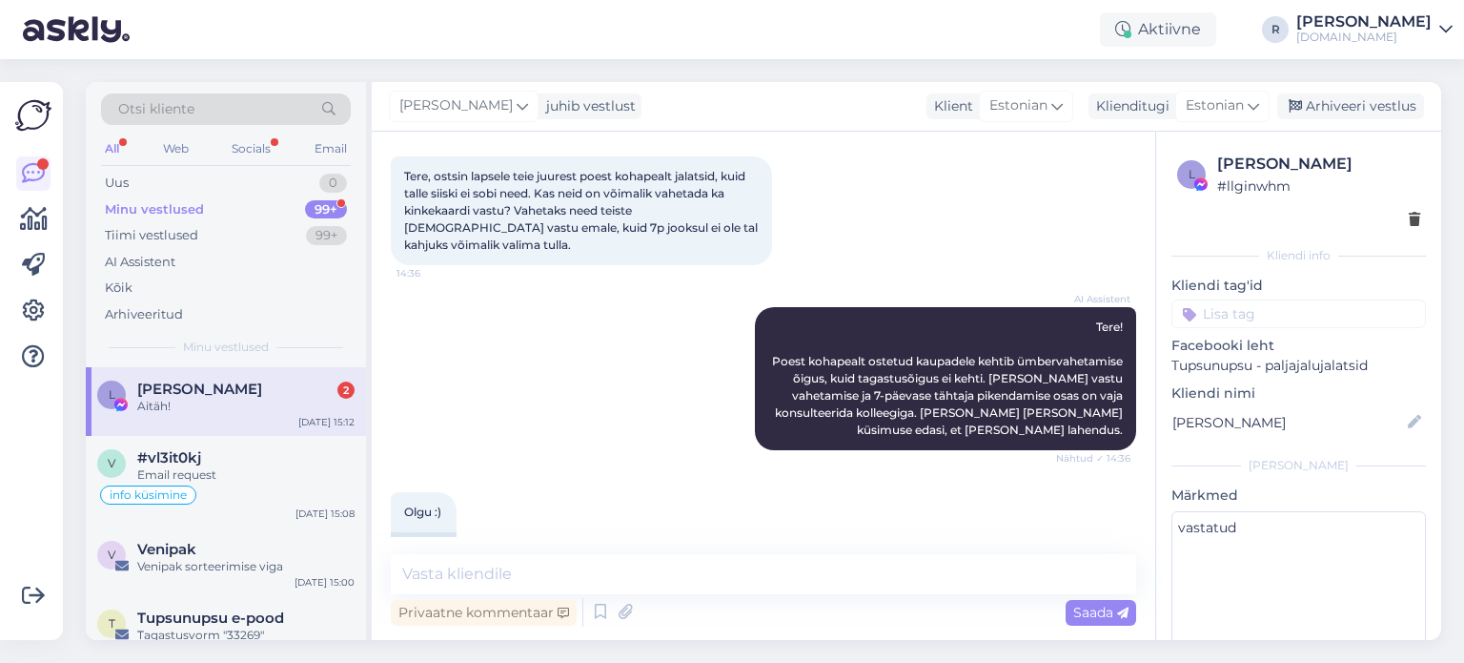
scroll to position [572, 0]
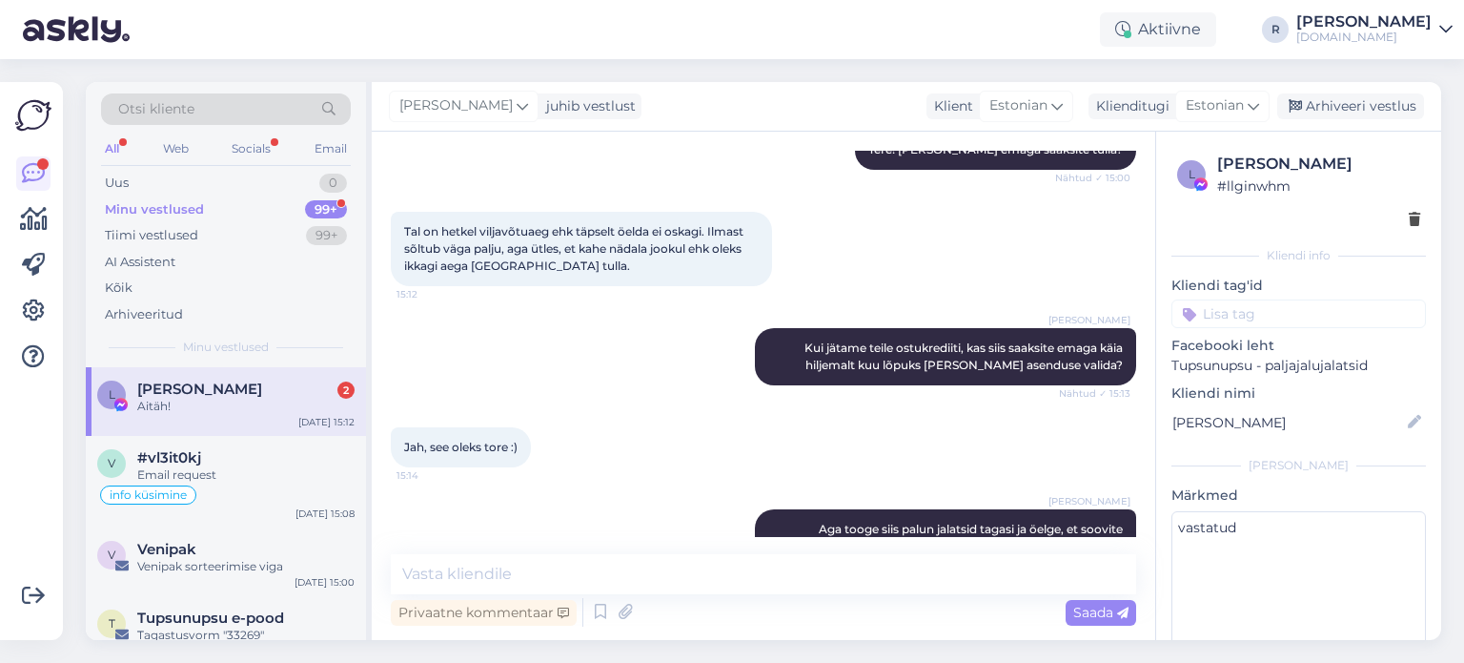
click at [1316, 311] on input at bounding box center [1299, 313] width 255 height 29
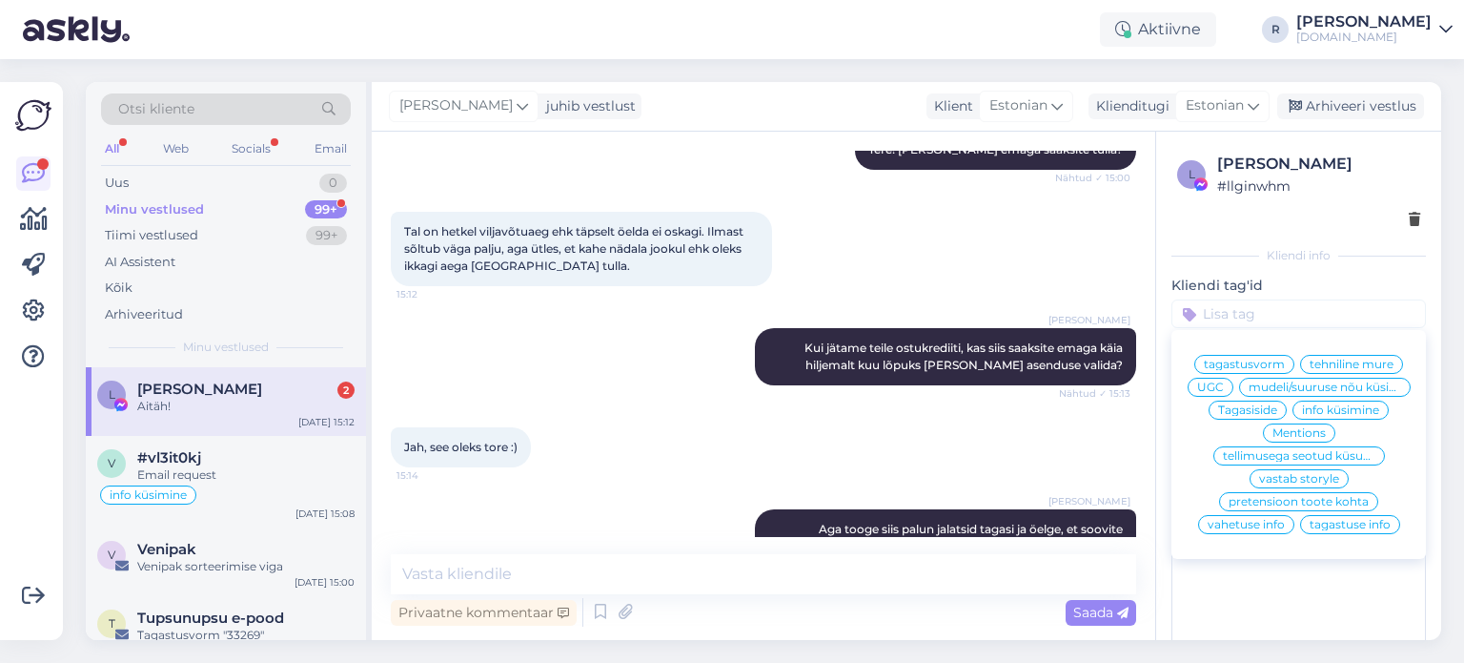
click at [1248, 530] on span "vahetuse info" at bounding box center [1246, 524] width 77 height 11
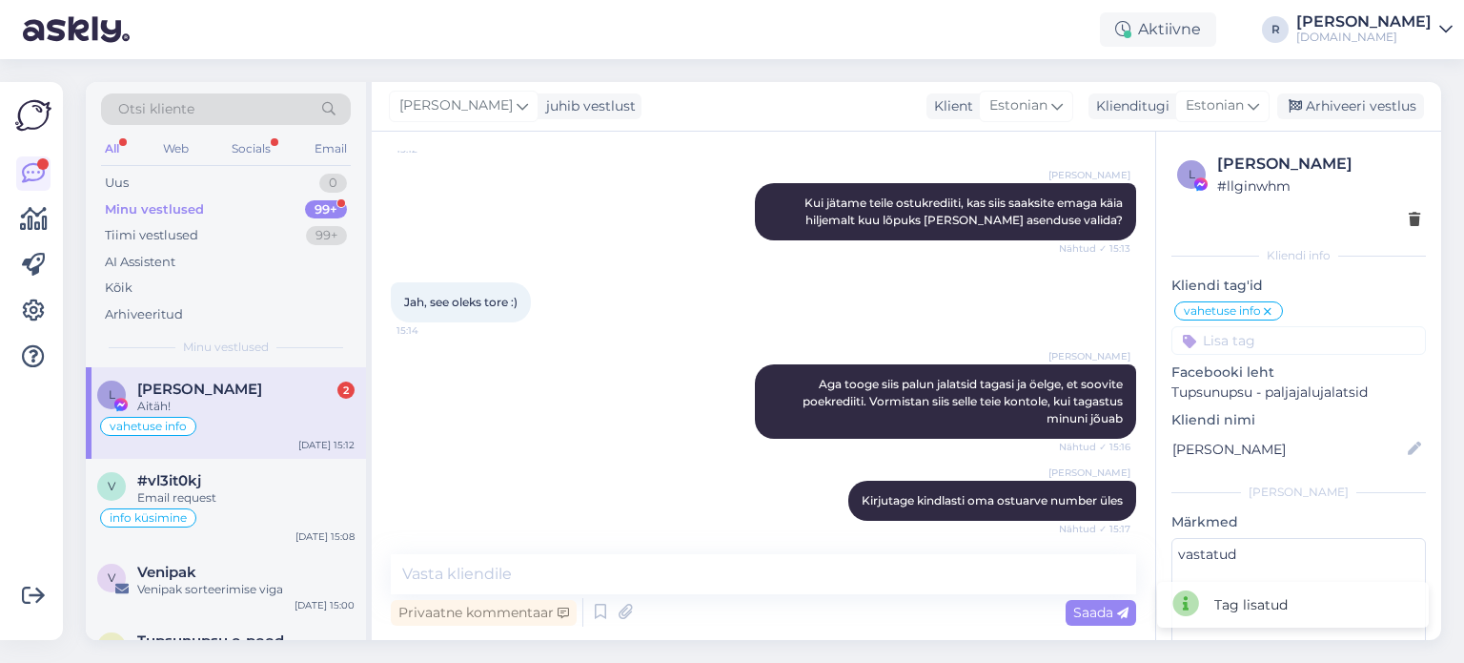
scroll to position [785, 0]
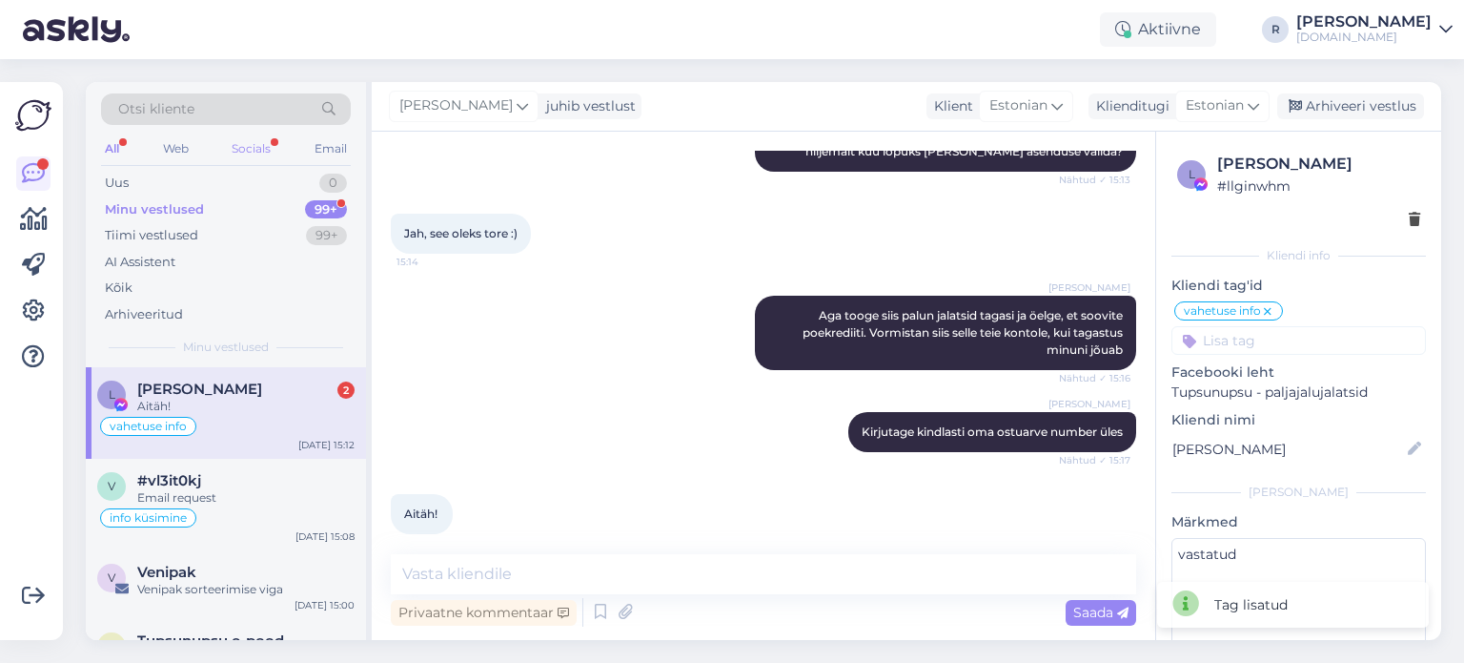
click at [263, 152] on div "Socials" at bounding box center [251, 148] width 47 height 25
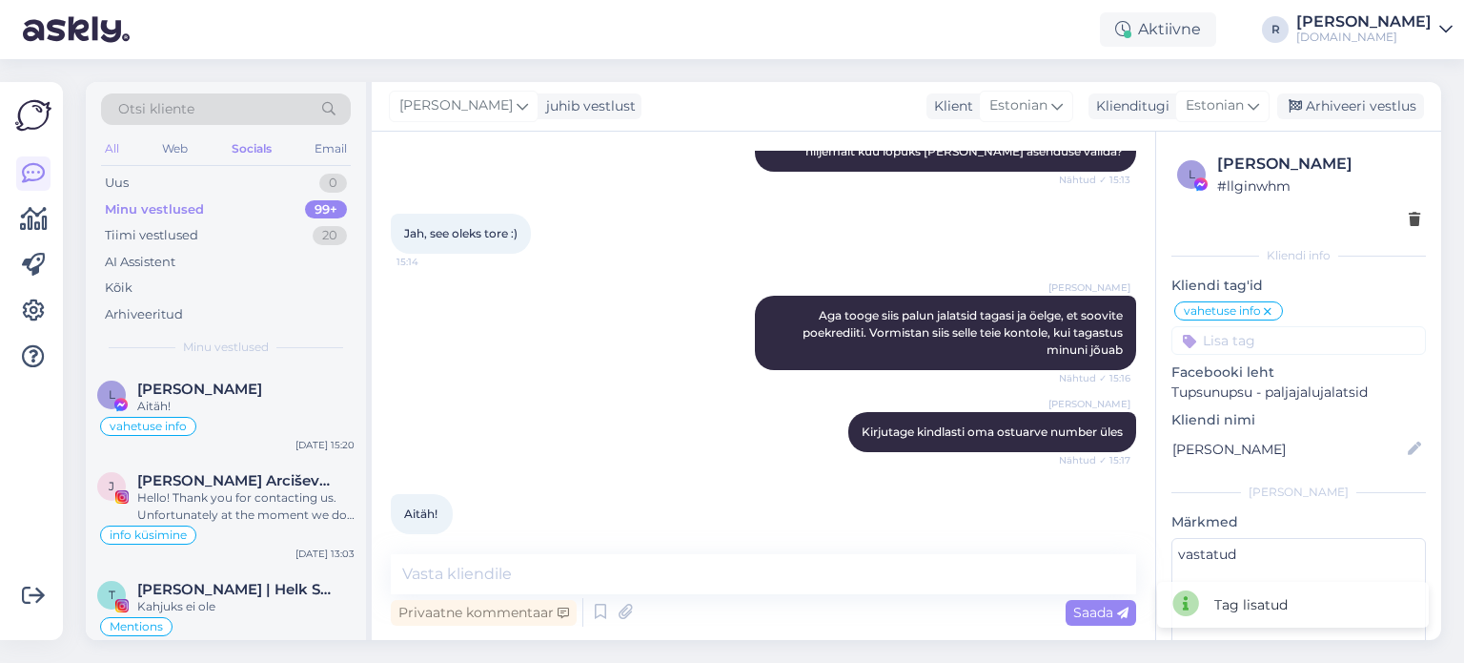
click at [113, 142] on div "All" at bounding box center [112, 148] width 22 height 25
